Goal: Find specific page/section: Find specific page/section

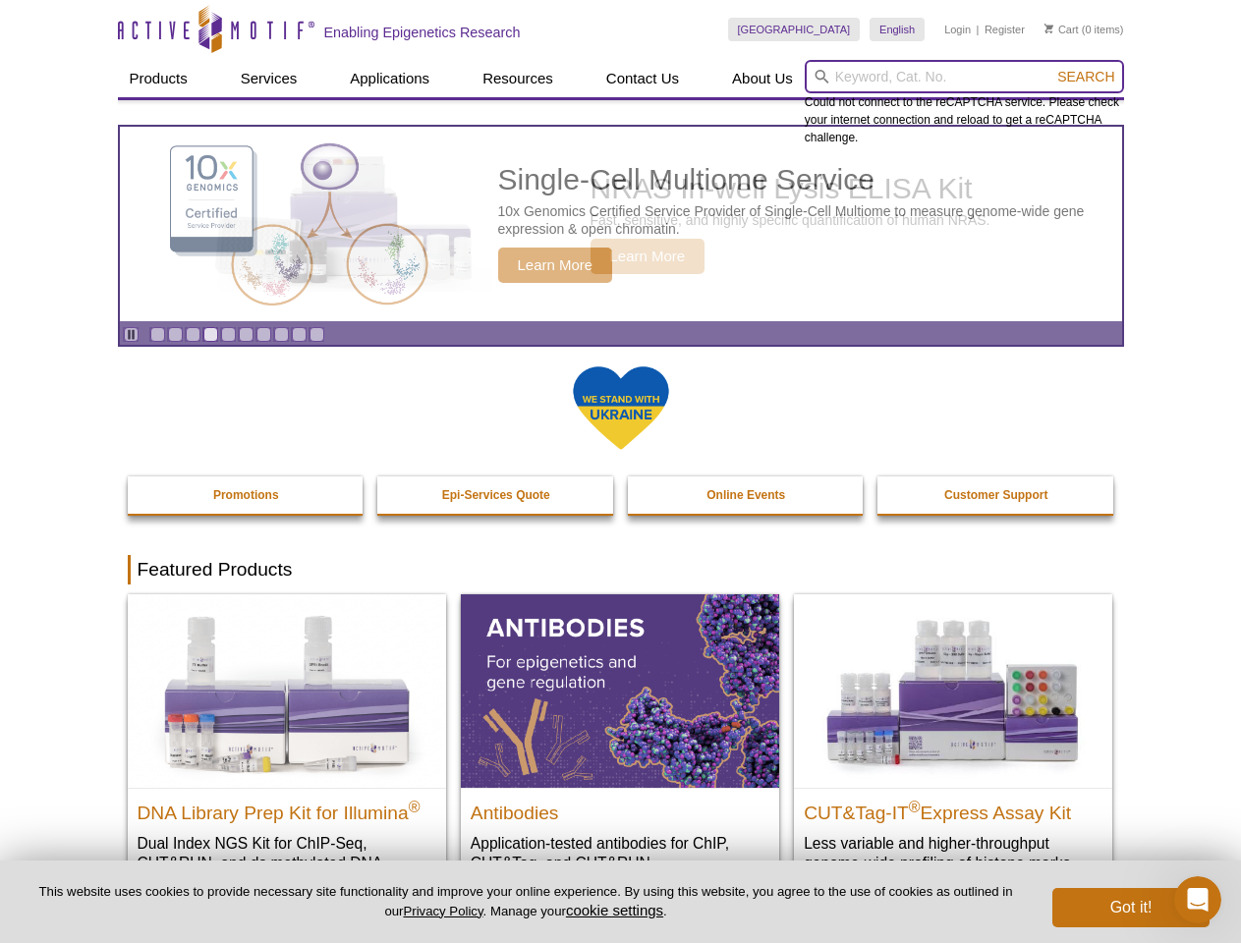
click at [964, 77] on input "search" at bounding box center [964, 76] width 319 height 33
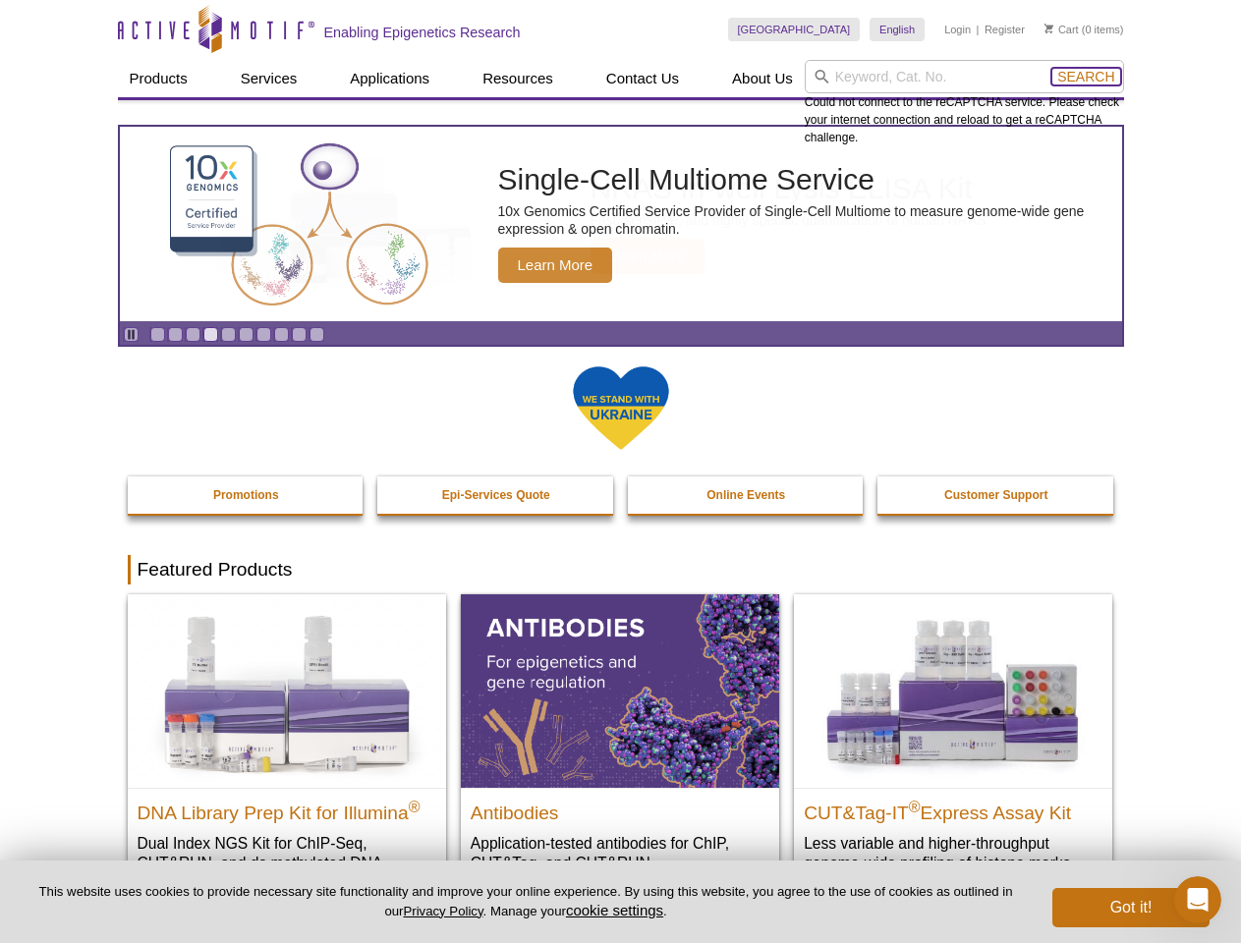
click at [1086, 77] on span "Search" at bounding box center [1085, 77] width 57 height 16
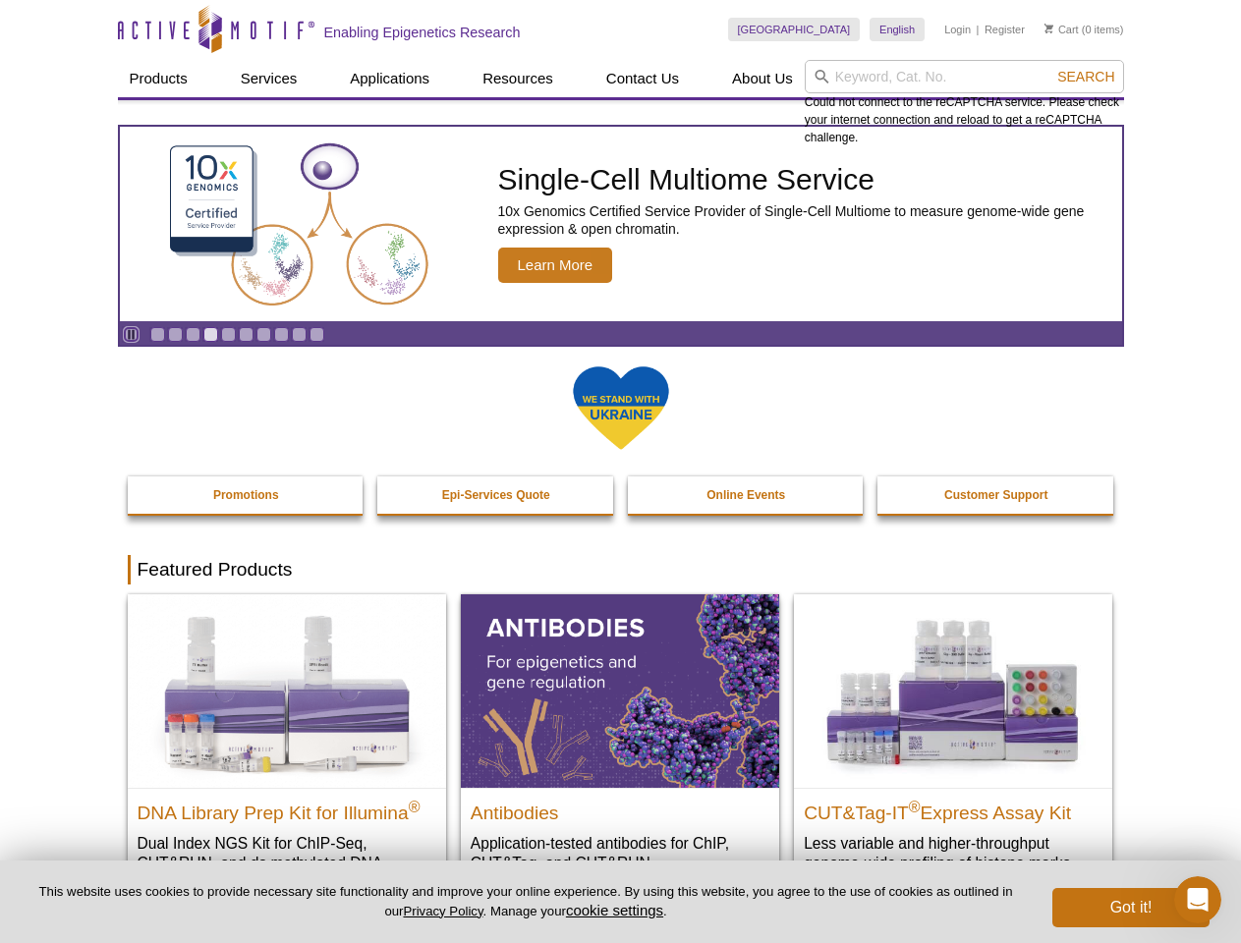
click at [131, 334] on icon "Pause" at bounding box center [131, 334] width 13 height 13
click at [157, 334] on link "Go to slide 1" at bounding box center [157, 334] width 15 height 15
click at [175, 334] on link "Go to slide 2" at bounding box center [175, 334] width 15 height 15
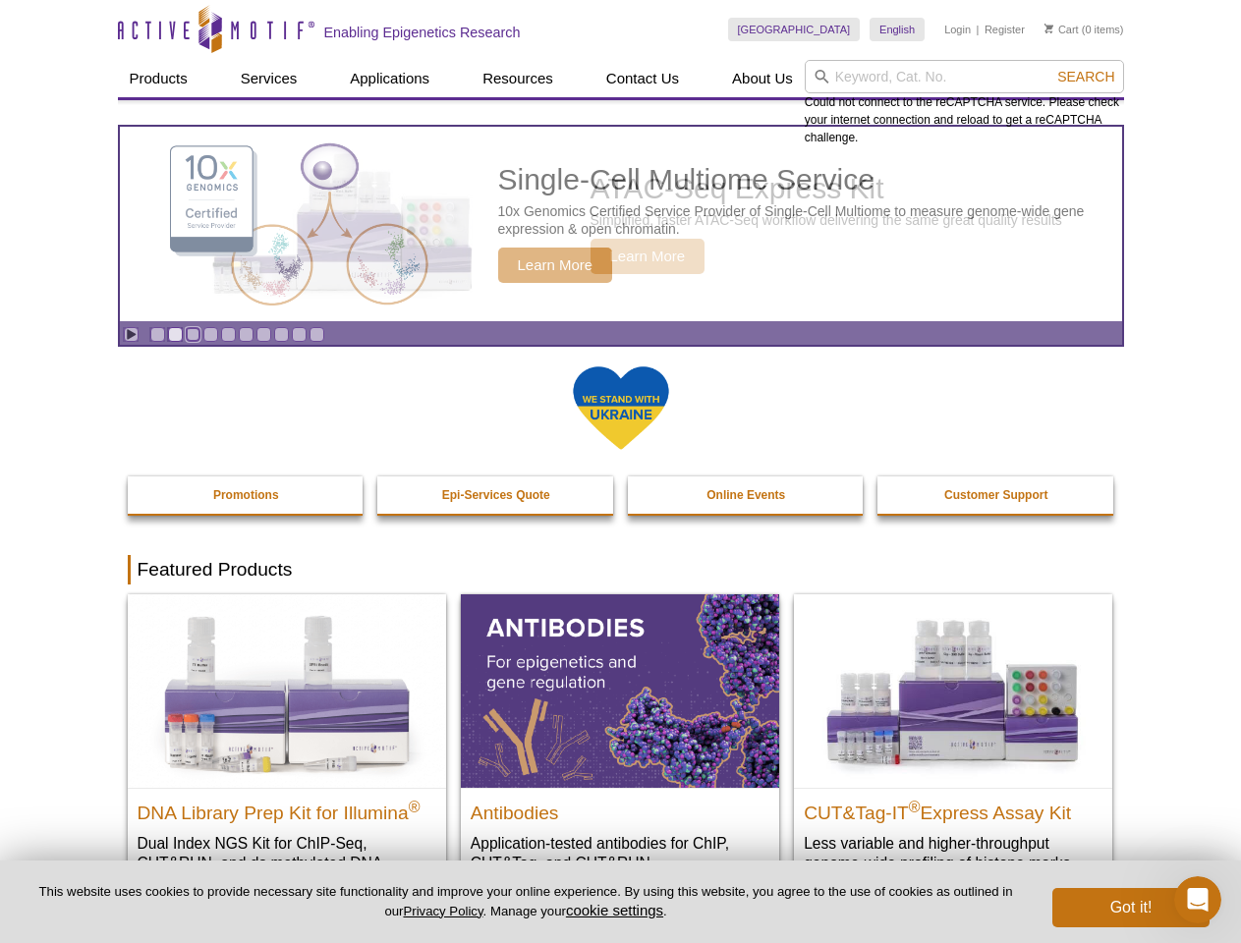
click at [193, 334] on link "Go to slide 3" at bounding box center [193, 334] width 15 height 15
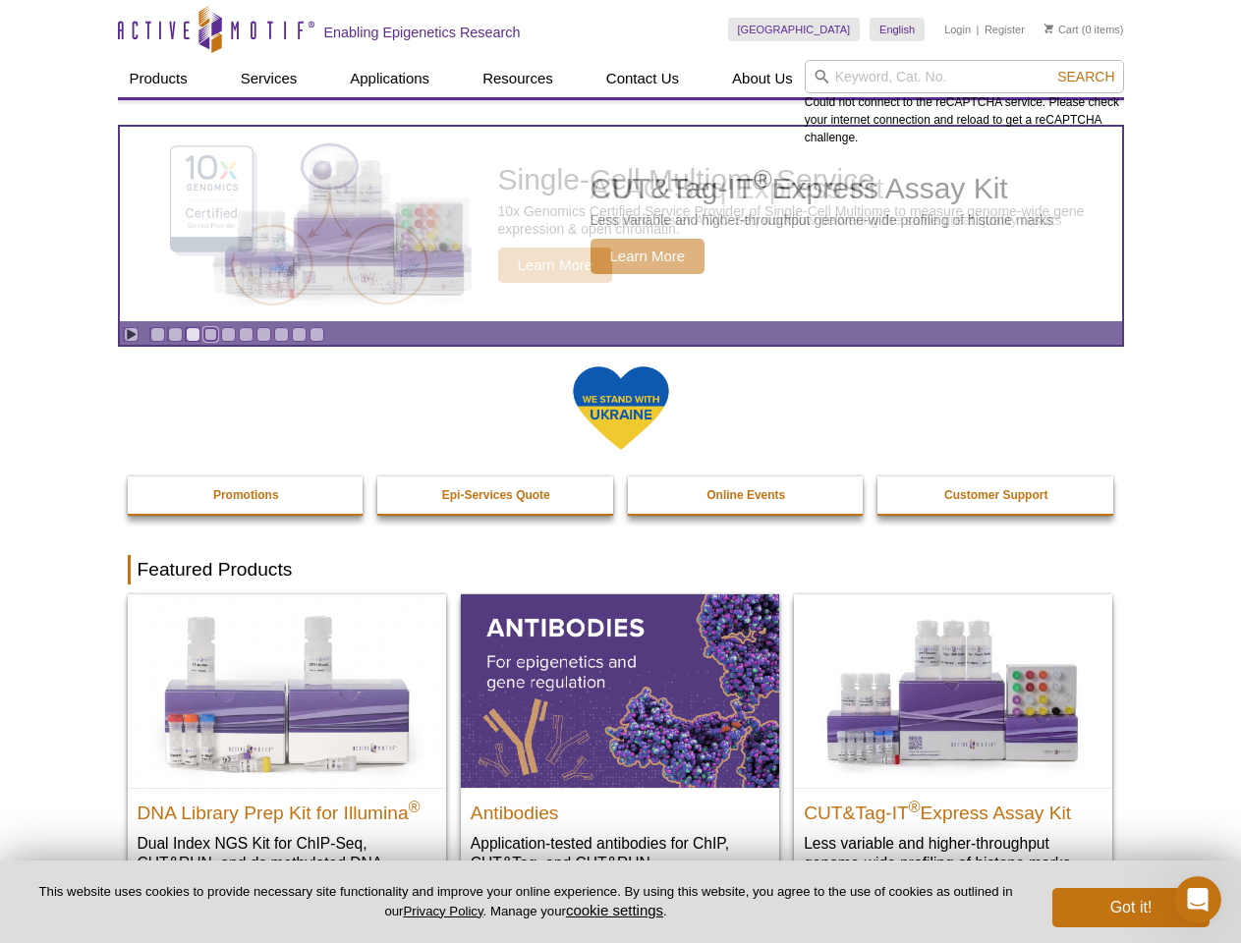
click at [210, 334] on link "Go to slide 4" at bounding box center [210, 334] width 15 height 15
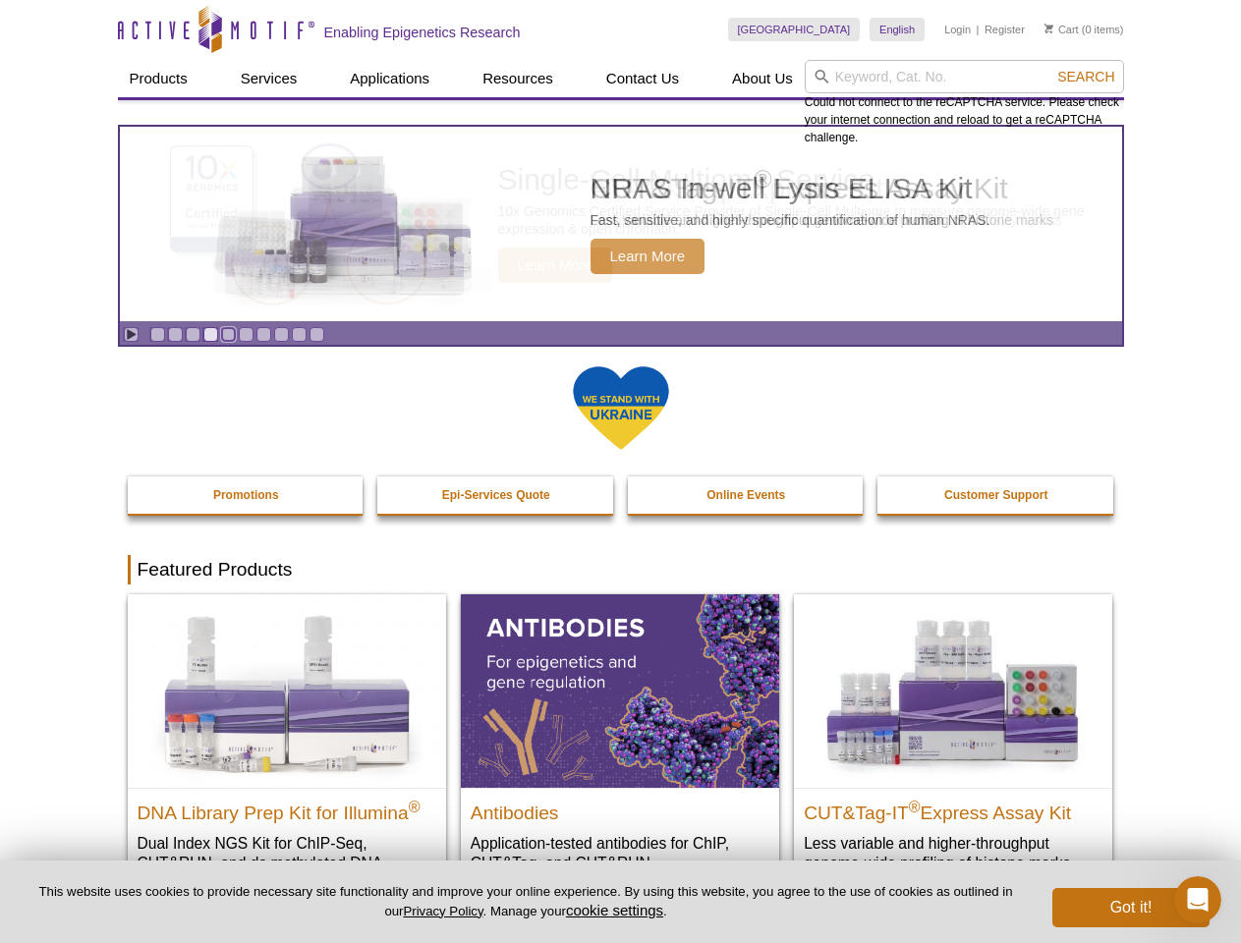
click at [228, 334] on link "Go to slide 5" at bounding box center [228, 334] width 15 height 15
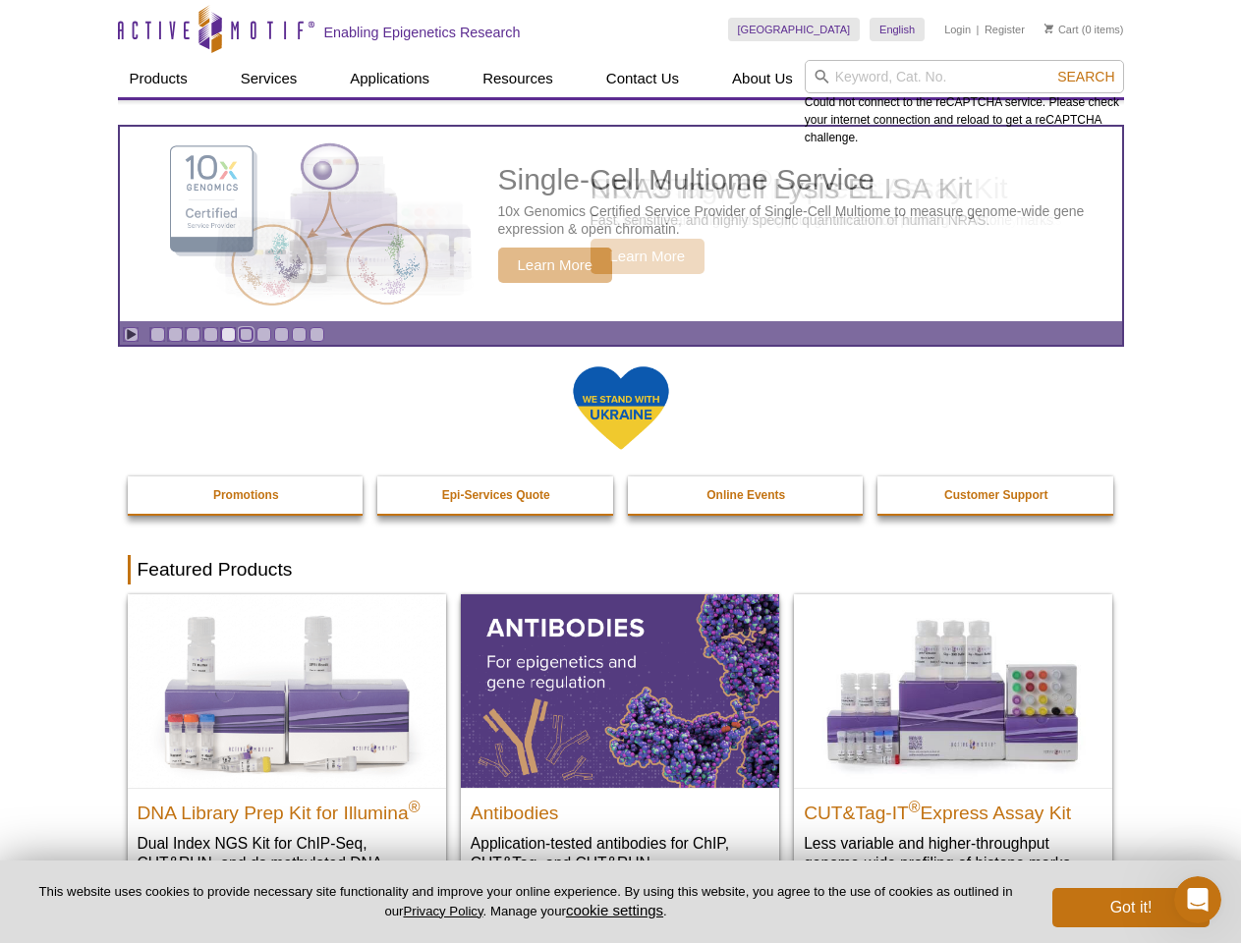
click at [246, 334] on link "Go to slide 6" at bounding box center [246, 334] width 15 height 15
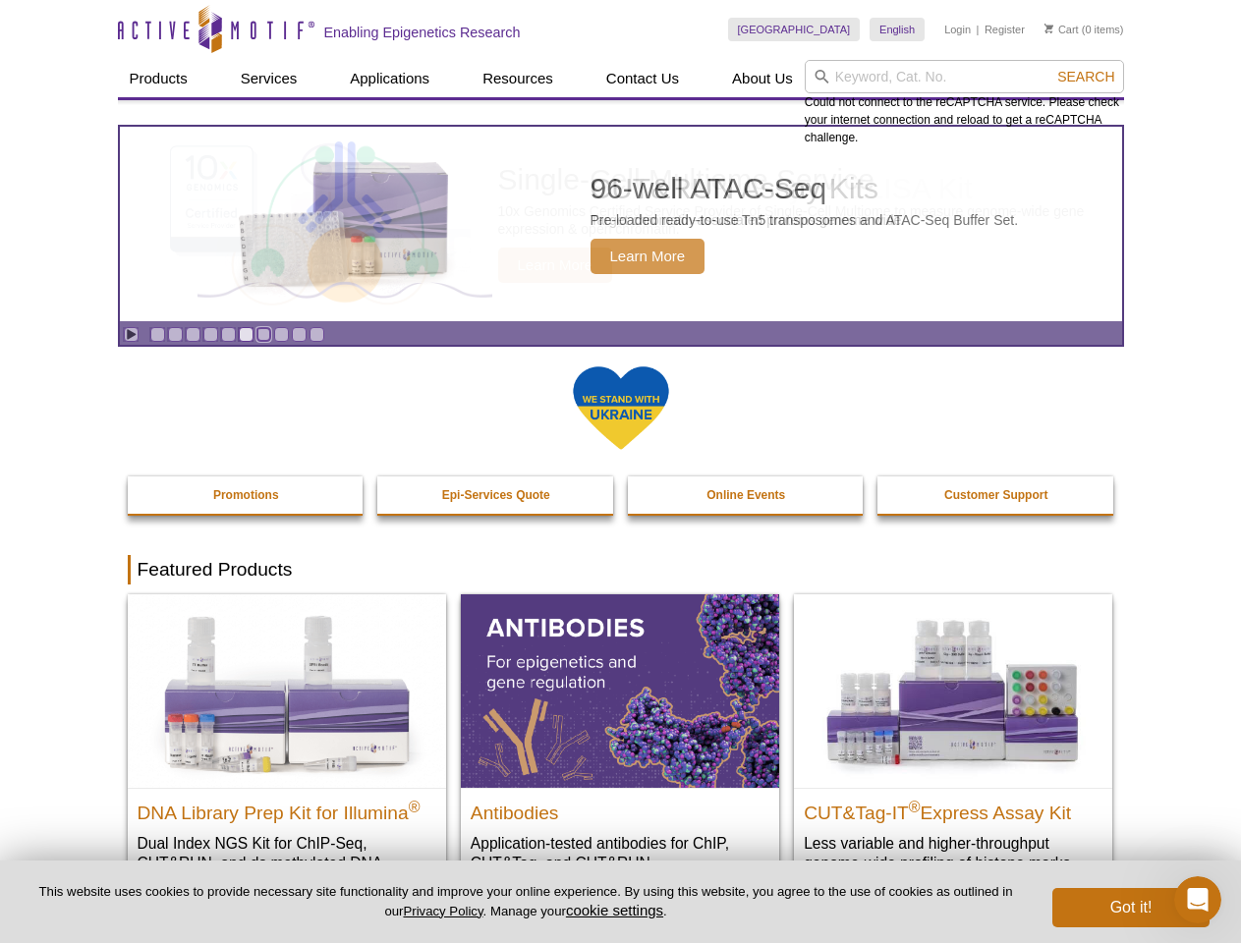
click at [263, 334] on link "Go to slide 7" at bounding box center [263, 334] width 15 height 15
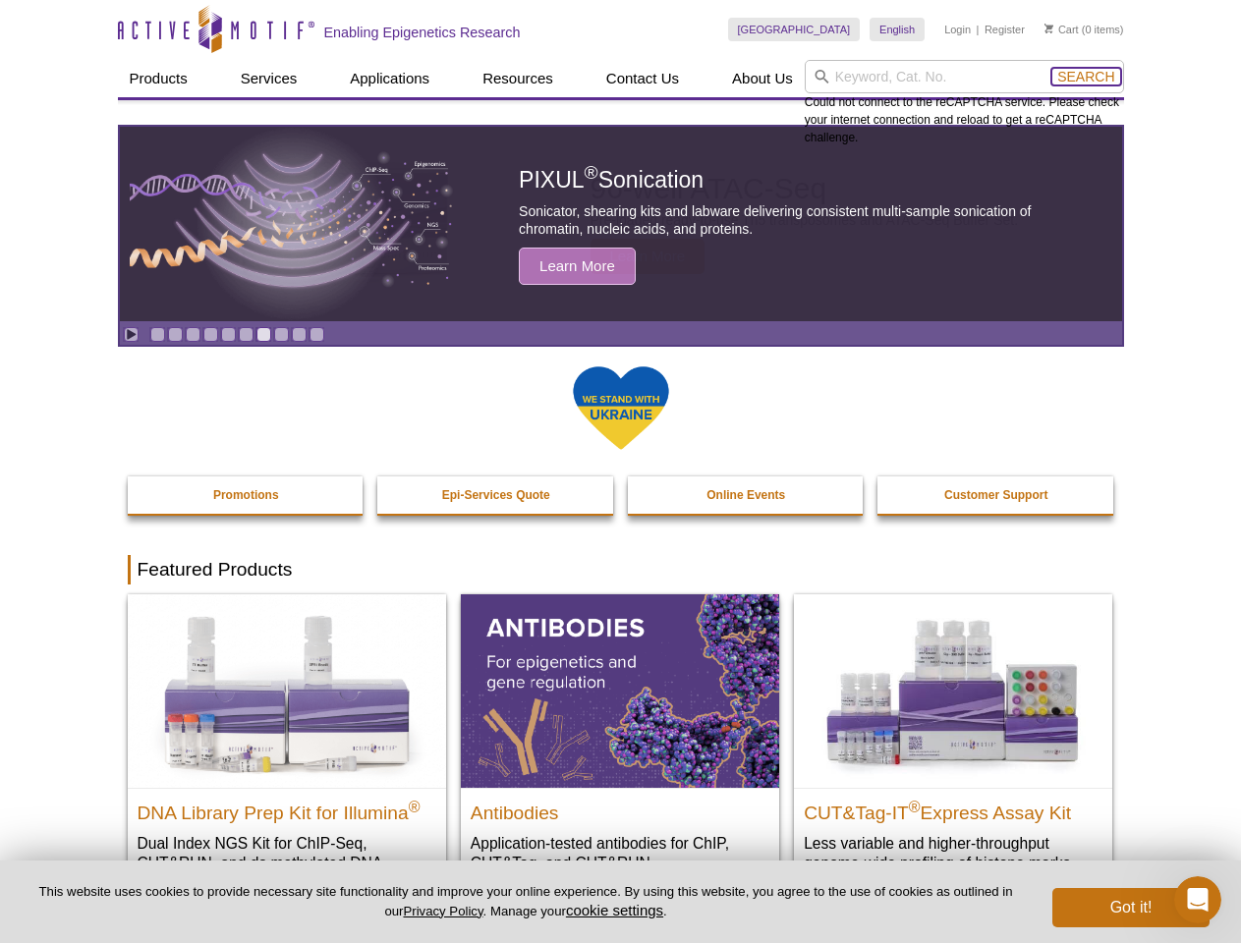
click at [1086, 77] on span "Search" at bounding box center [1085, 77] width 57 height 16
